Goal: Information Seeking & Learning: Learn about a topic

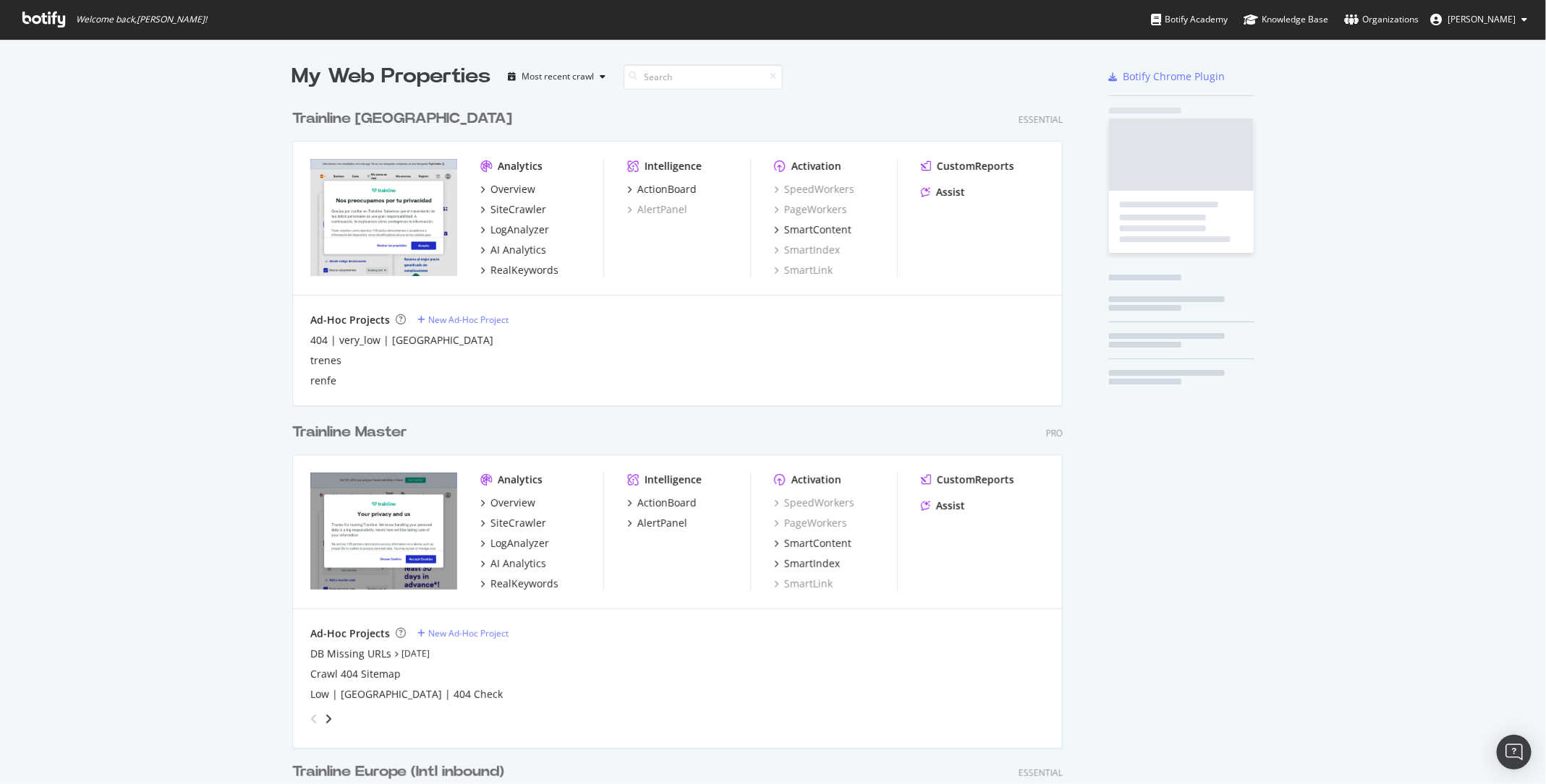
scroll to position [2106, 781]
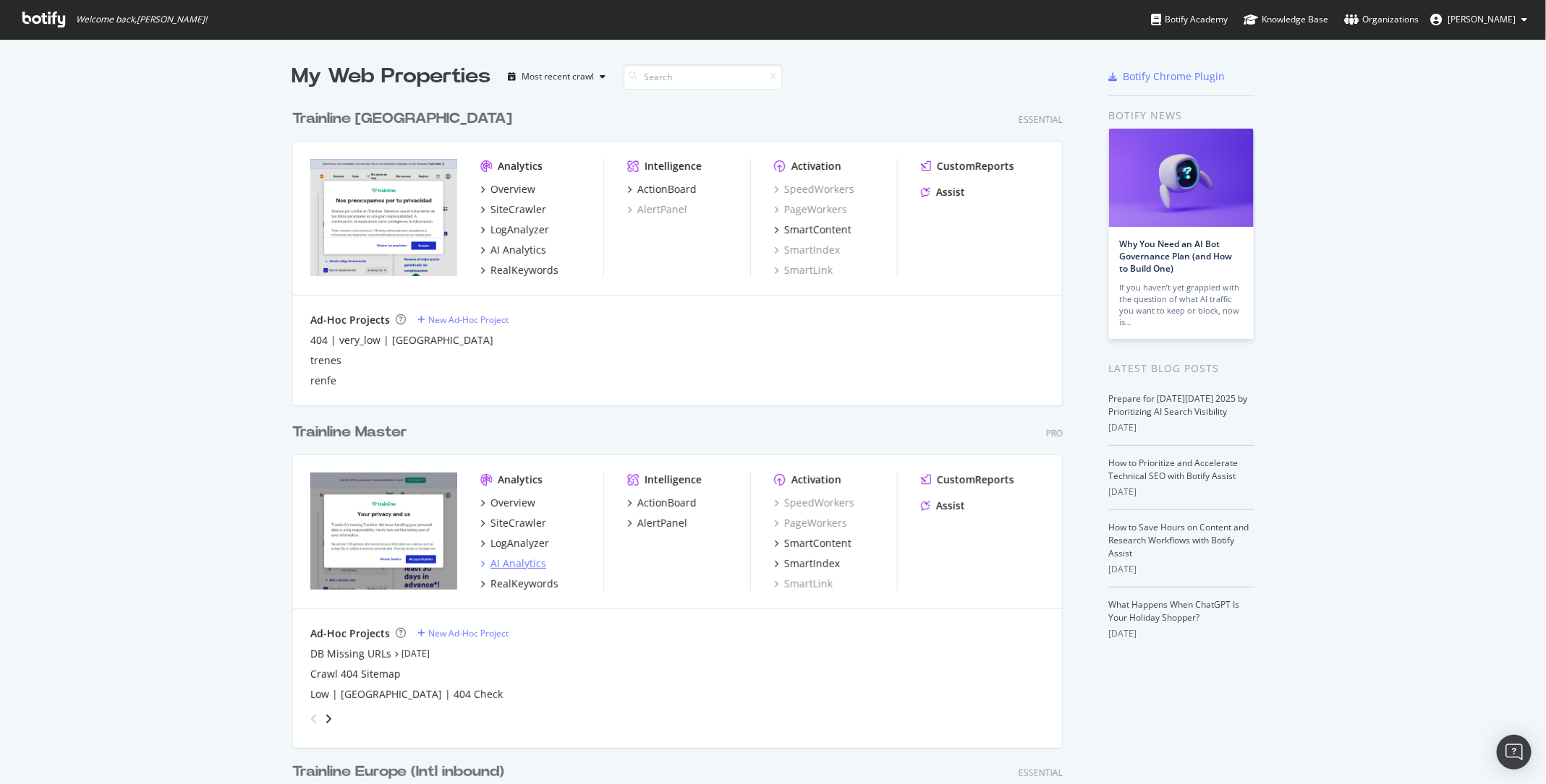
click at [522, 563] on div "AI Analytics" at bounding box center [518, 563] width 56 height 15
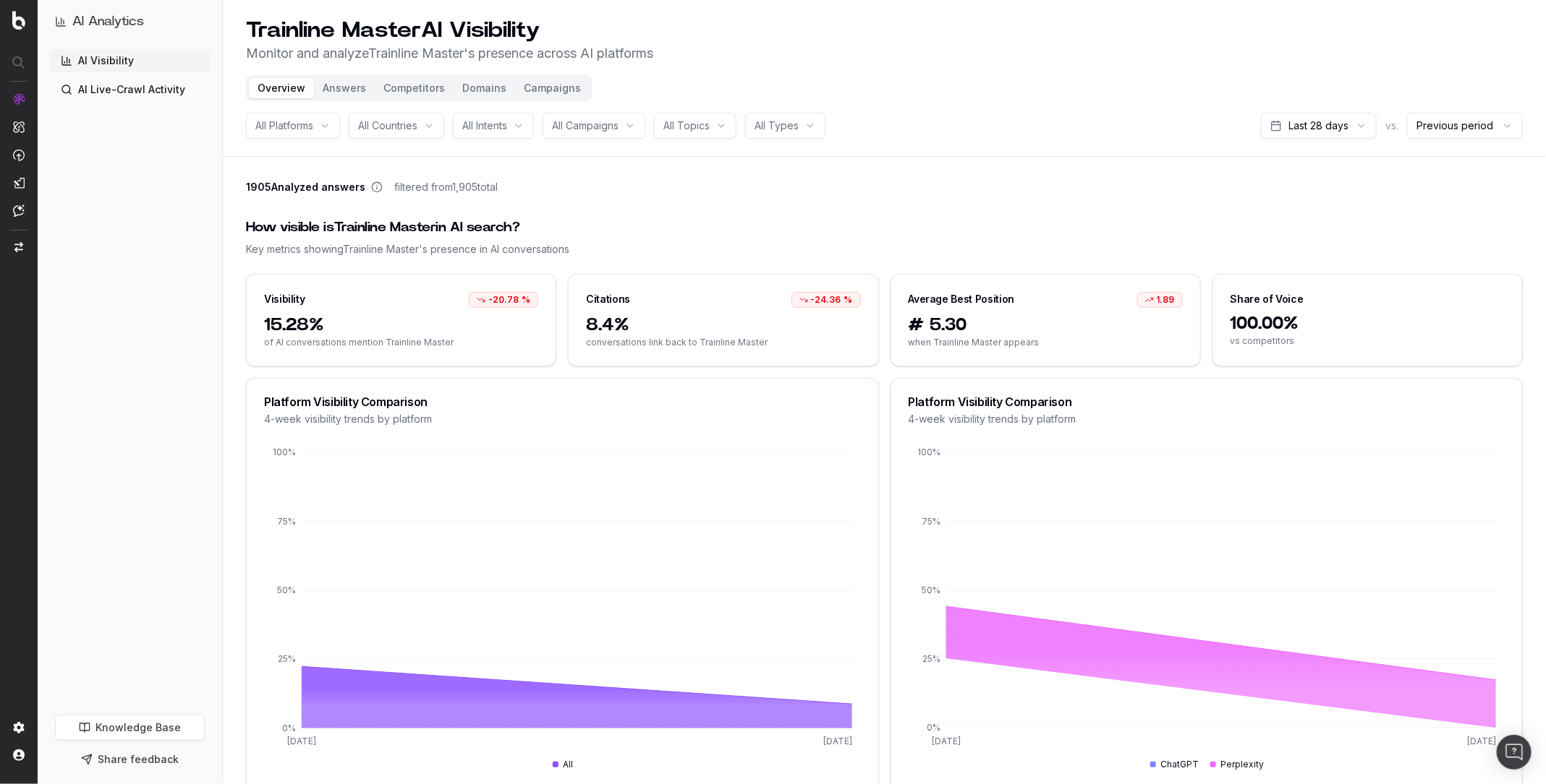
click at [344, 91] on button "Answers" at bounding box center [344, 88] width 61 height 21
